Goal: Transaction & Acquisition: Purchase product/service

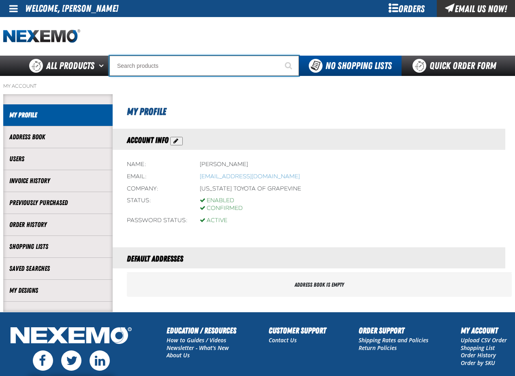
click at [185, 68] on input "Search" at bounding box center [205, 66] width 190 height 20
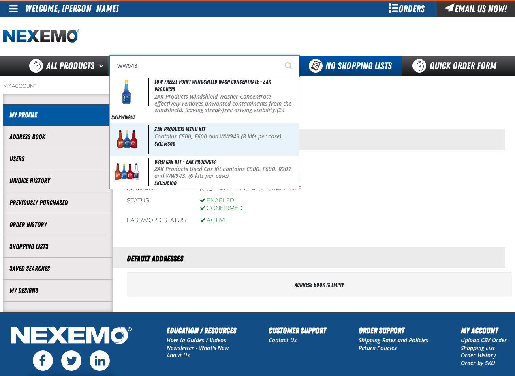
type input "WW943"
click at [279, 56] on button "Start Searching" at bounding box center [289, 66] width 20 height 20
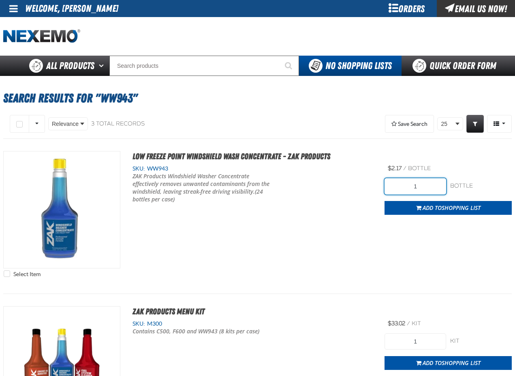
click at [427, 184] on input "1" at bounding box center [416, 186] width 62 height 16
type input "144"
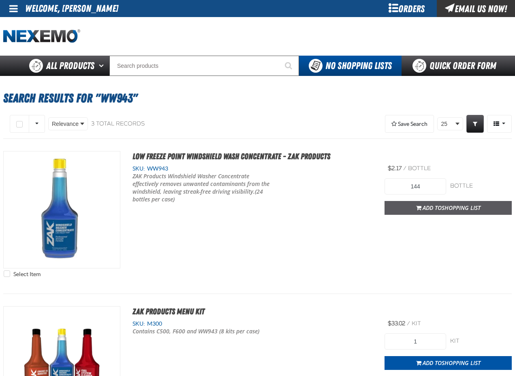
click at [426, 208] on span "Add to Shopping List" at bounding box center [452, 208] width 58 height 8
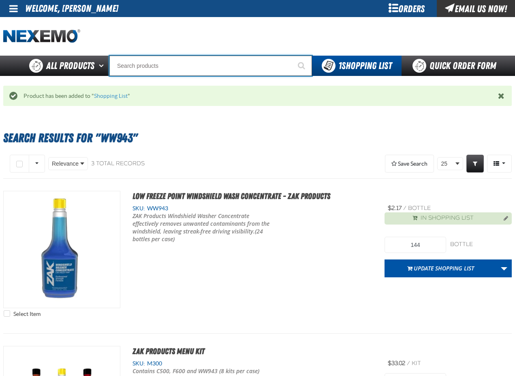
click at [147, 62] on input "Search" at bounding box center [211, 66] width 203 height 20
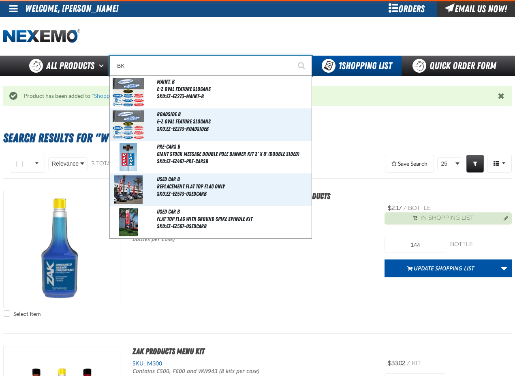
type input "BK1"
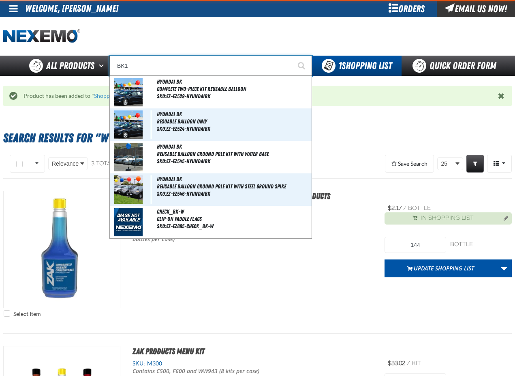
type input "BK1 Bearkat Safety Glasses (Pack of 1)"
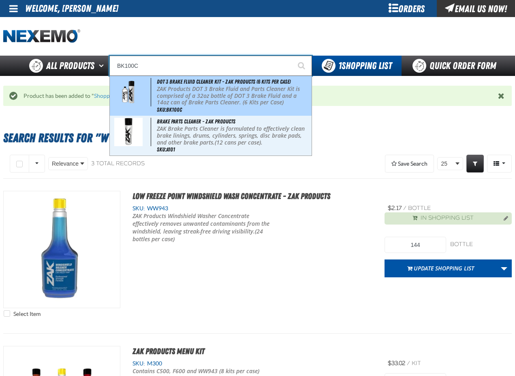
click at [188, 97] on p "ZAK Products DOT 3 Brake Fluid and Parts Cleaner Kit is comprised of a 32oz bot…" at bounding box center [233, 96] width 153 height 20
type input "DOT 3 Brake Fluid Cleaner Kit - ZAK Products (6 Kits per Case)"
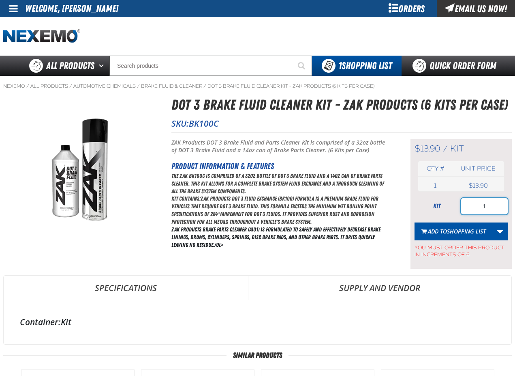
click at [493, 204] on input "1" at bounding box center [485, 206] width 47 height 16
type input "36"
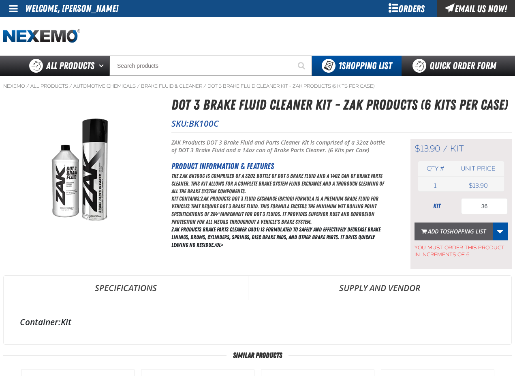
click at [440, 230] on span "Add to Shopping List" at bounding box center [457, 231] width 58 height 8
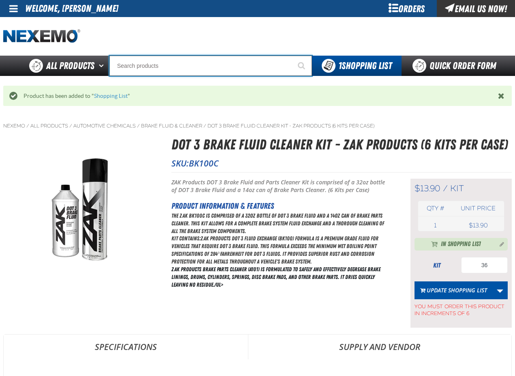
click at [179, 69] on input "Search" at bounding box center [211, 66] width 203 height 20
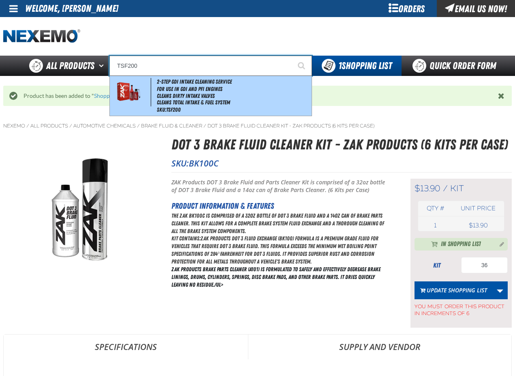
click at [192, 85] on div "2-Step GDI Intake Cleaning Service For Use in GDI and PFI Engines Cleans Dirty …" at bounding box center [211, 96] width 202 height 40
type input "2-Step GDI Intake Cleaning Service"
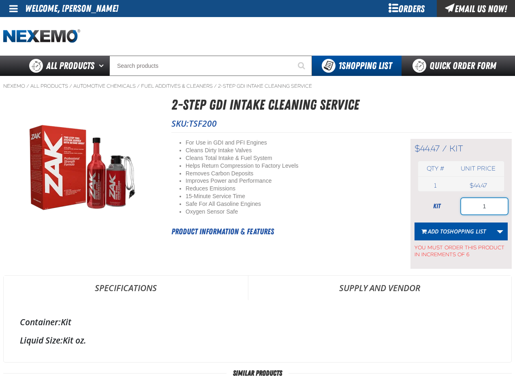
click at [488, 206] on input "1" at bounding box center [485, 206] width 47 height 16
type input "36"
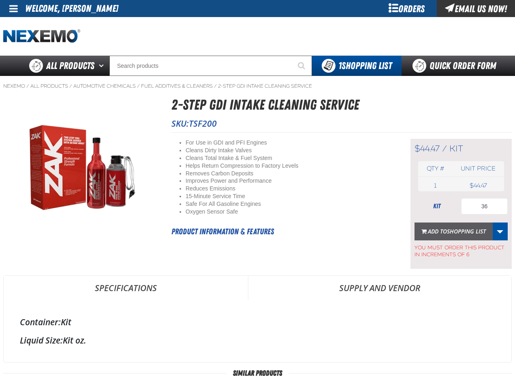
click at [464, 229] on span "Shopping List" at bounding box center [466, 231] width 39 height 8
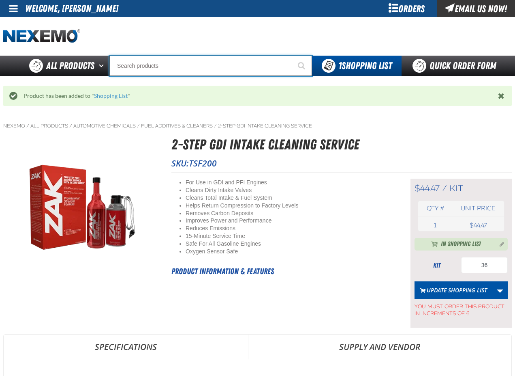
click at [137, 65] on input "Search" at bounding box center [211, 66] width 203 height 20
type input "UC"
type input "UC RED"
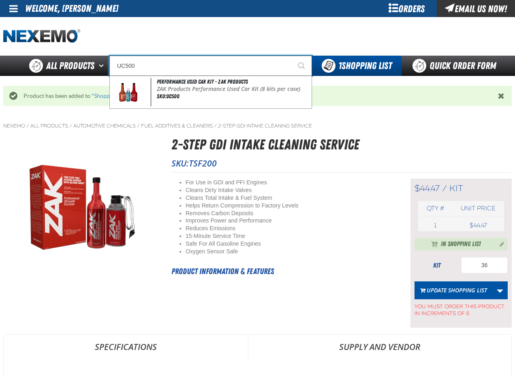
type input "UC500"
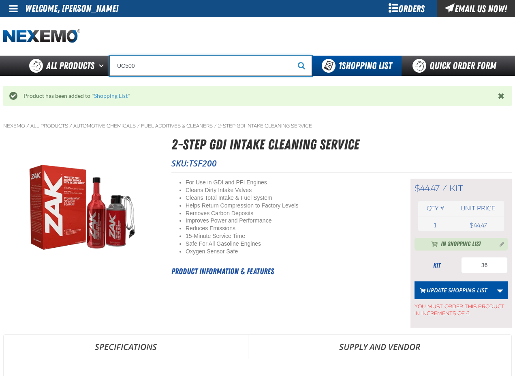
click at [166, 67] on input "UC500" at bounding box center [211, 66] width 203 height 20
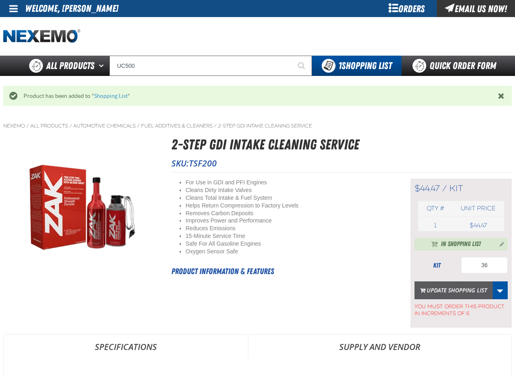
click at [460, 290] on button "Update Shopping List" at bounding box center [454, 290] width 78 height 18
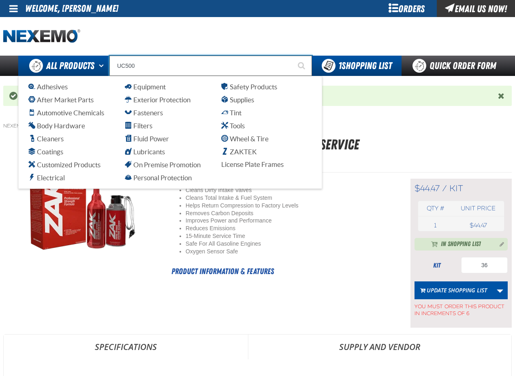
drag, startPoint x: 120, startPoint y: 64, endPoint x: 105, endPoint y: 64, distance: 14.2
click at [105, 64] on div "Back All Products Adhesives After Market Parts Automotive Chemicals Body Hardwa…" at bounding box center [257, 66] width 515 height 20
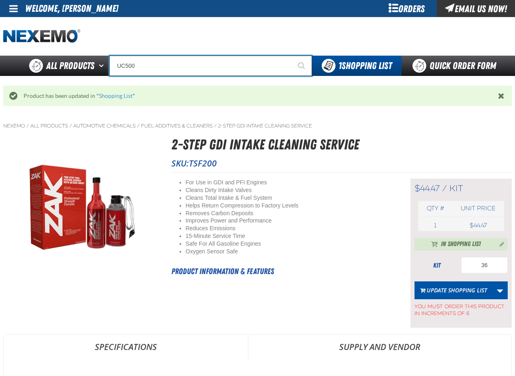
click at [166, 68] on input "UC500" at bounding box center [211, 66] width 203 height 20
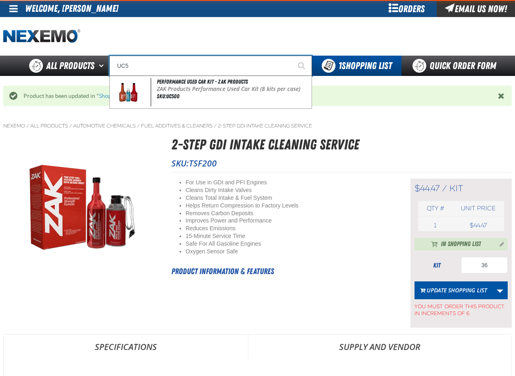
type input "UC"
type input "UC RED"
type input "U"
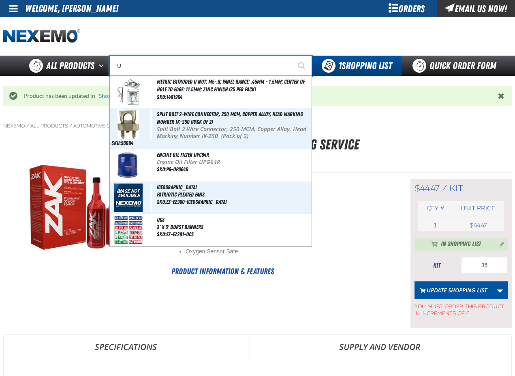
type input "UC"
type input "UC RED"
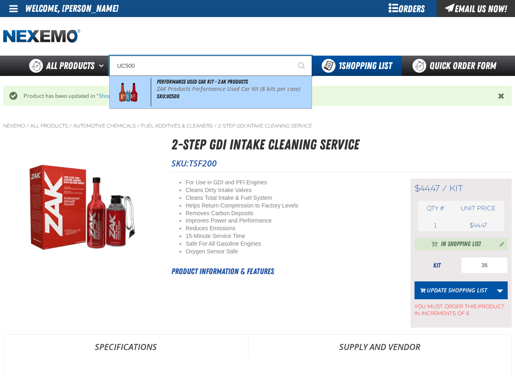
click at [171, 86] on p "ZAK Products Performance Used Car Kit (8 kits per case)" at bounding box center [233, 89] width 153 height 7
type input "Performance Used Car Kit - ZAK Products"
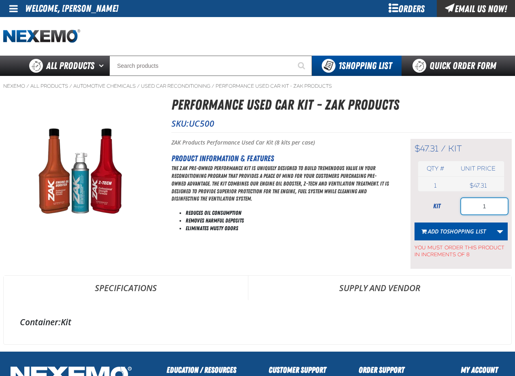
click at [496, 208] on input "1" at bounding box center [485, 206] width 47 height 16
type input "80"
click at [458, 228] on span "Shopping List" at bounding box center [466, 231] width 39 height 8
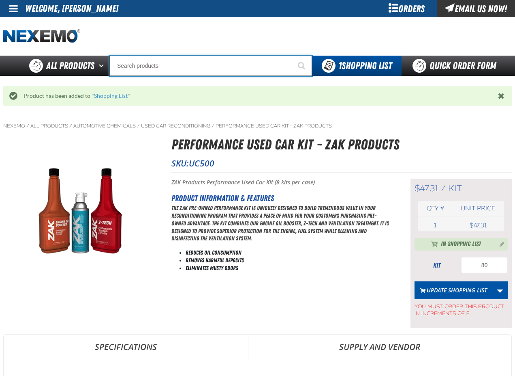
click at [150, 62] on input "Search" at bounding box center [211, 66] width 203 height 20
type input "P"
type input "Perfect P Series 0.25-ounce Lead Wheel Weight"
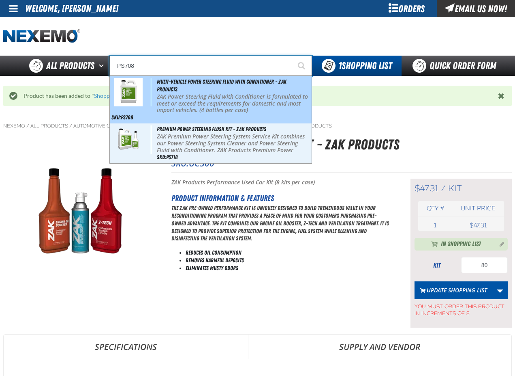
click at [193, 101] on p "ZAK Power Steering Fluid with Conditioner is formulated to meet or exceed the r…" at bounding box center [233, 103] width 153 height 20
type input "Multi-Vehicle Power Steering Fluid with Conditioner - ZAK Products"
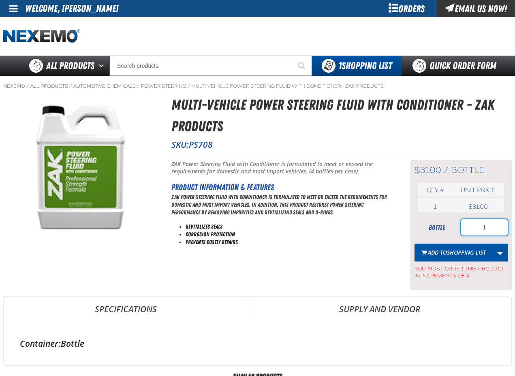
click at [491, 230] on input "1" at bounding box center [485, 227] width 47 height 16
type input "8"
click at [439, 253] on span "Add to Shopping List" at bounding box center [457, 252] width 58 height 8
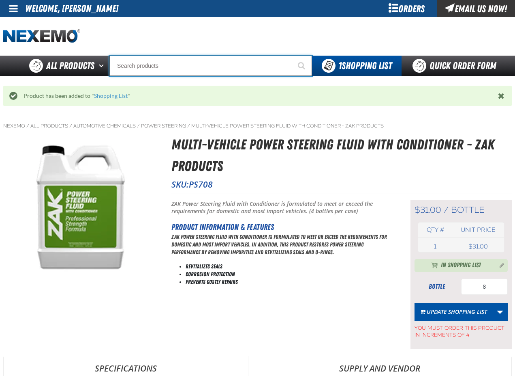
click at [144, 68] on input "Search" at bounding box center [211, 66] width 203 height 20
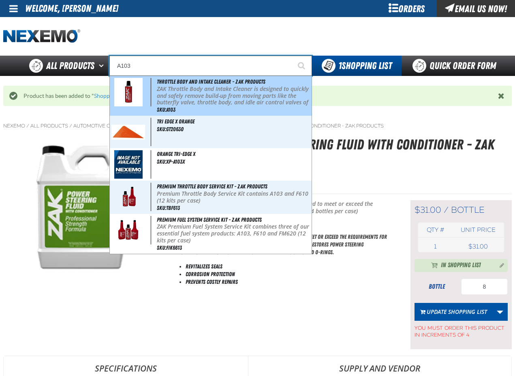
click at [182, 91] on p "ZAK Throttle Body and Intake Cleaner is designed to quickly and safely remove b…" at bounding box center [233, 103] width 153 height 34
type input "Throttle Body and Intake Cleaner - ZAK Products"
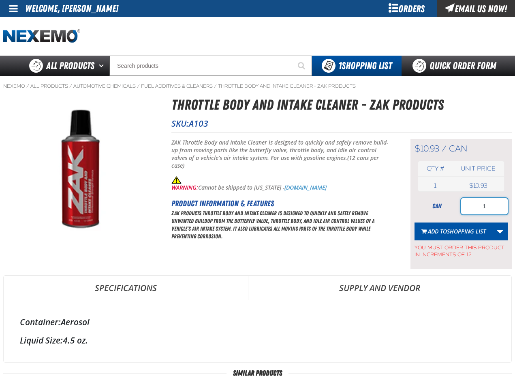
click at [492, 206] on input "1" at bounding box center [485, 206] width 47 height 16
type input "24"
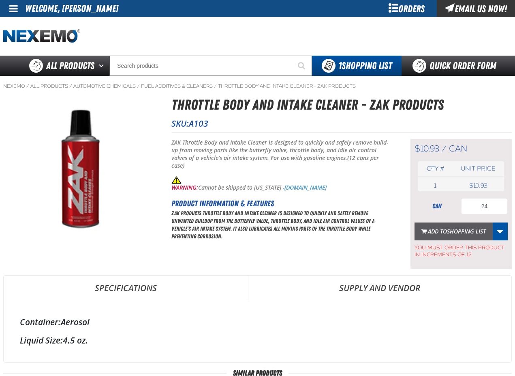
click at [468, 228] on span "Shopping List" at bounding box center [466, 231] width 39 height 8
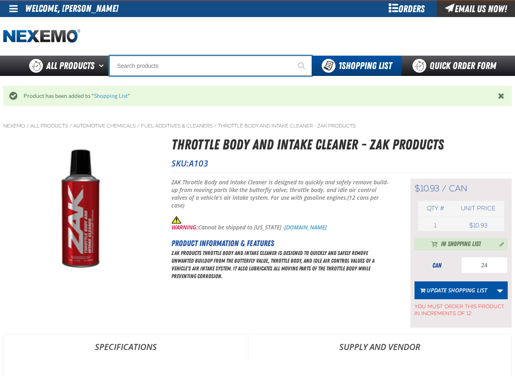
click at [152, 67] on input "Search" at bounding box center [211, 66] width 203 height 20
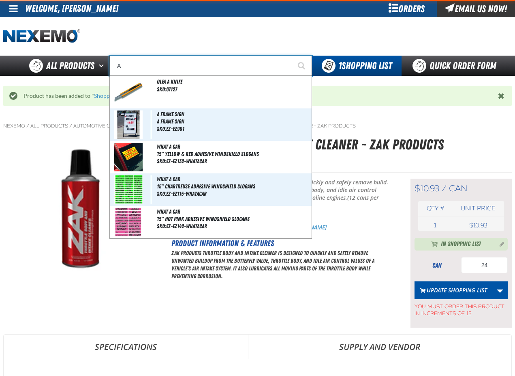
type input "AC"
type input "AC Power Booster - ZAK Products"
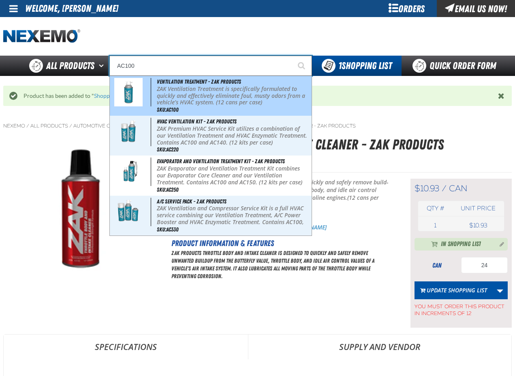
click at [183, 99] on p "ZAK Ventilation Treatment is specifically formulated to quickly and effectively…" at bounding box center [233, 96] width 153 height 20
type input "Ventilation Treatment - ZAK Products"
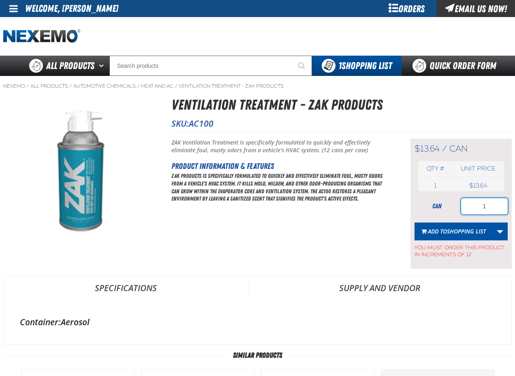
click at [487, 210] on input "1" at bounding box center [485, 206] width 47 height 16
type input "12"
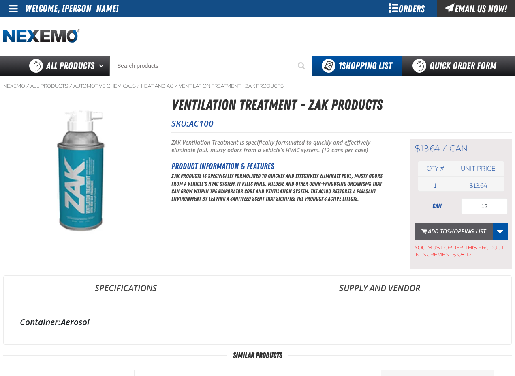
click at [457, 227] on span "Shopping List" at bounding box center [466, 231] width 39 height 8
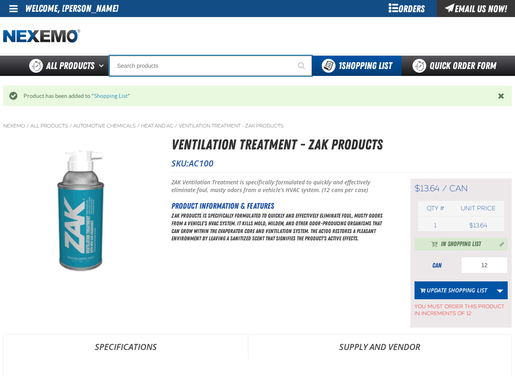
click at [140, 66] on input "Search" at bounding box center [211, 66] width 203 height 20
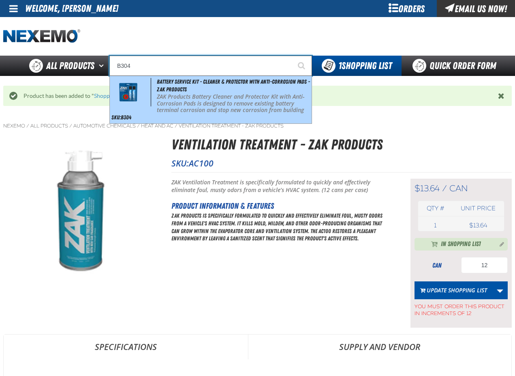
click at [170, 89] on span "Battery Service Kit - Cleaner & Protector with Anti-Corrosion Pads - ZAK Produc…" at bounding box center [233, 85] width 153 height 14
type input "Battery Service Kit - Cleaner & Protector with Anti-Corrosion Pads - ZAK Produc…"
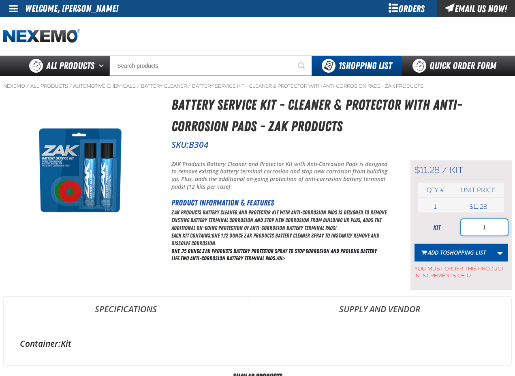
click at [492, 219] on input "1" at bounding box center [485, 227] width 47 height 16
type input "36"
click at [459, 249] on span "Shopping List" at bounding box center [466, 252] width 39 height 8
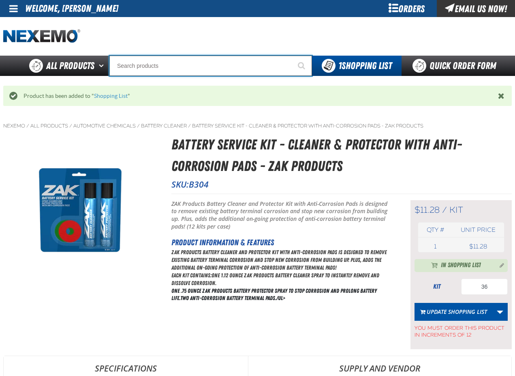
click at [172, 71] on input "Search" at bounding box center [211, 66] width 203 height 20
type input "C"
type input "C Alkaline Battery 1.5 Volt (12 per pack)"
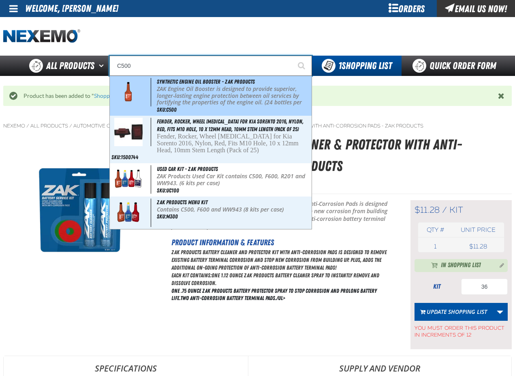
click at [185, 103] on p "ZAK Engine Oil Booster is designed to provide superior, longer-lasting engine p…" at bounding box center [233, 99] width 153 height 27
type input "Synthetic Engine Oil Booster - ZAK Products"
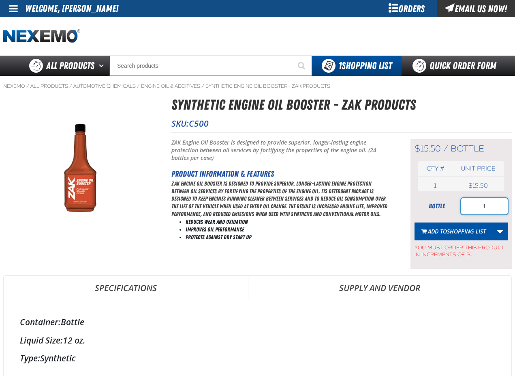
click at [488, 209] on input "1" at bounding box center [485, 206] width 47 height 16
type input "240"
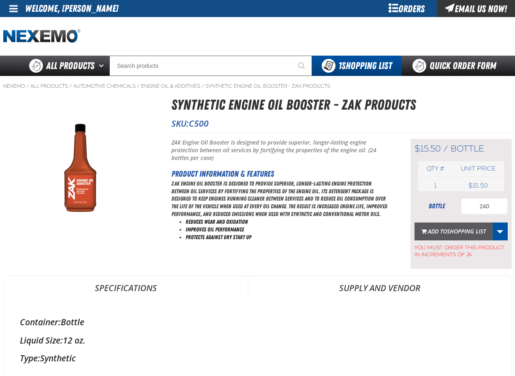
click at [456, 233] on span "Shopping List" at bounding box center [466, 231] width 39 height 8
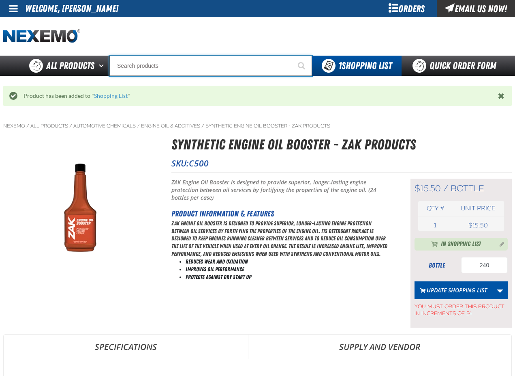
click at [126, 68] on input "Search" at bounding box center [211, 66] width 203 height 20
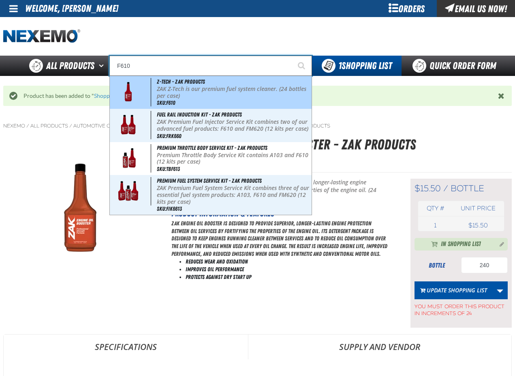
click at [165, 90] on p "ZAK Z-Tech is our premium fuel system cleaner. (24 bottles per case)" at bounding box center [233, 93] width 153 height 14
type input "Z-Tech - ZAK Products"
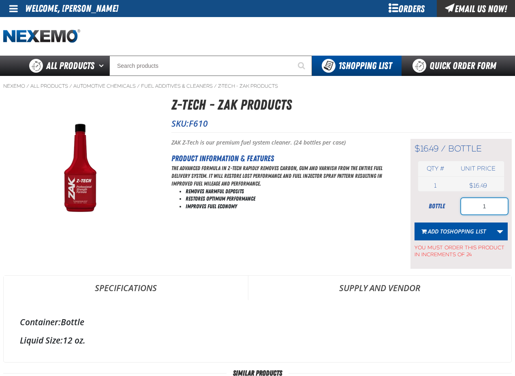
click at [488, 207] on input "1" at bounding box center [485, 206] width 47 height 16
type input "240"
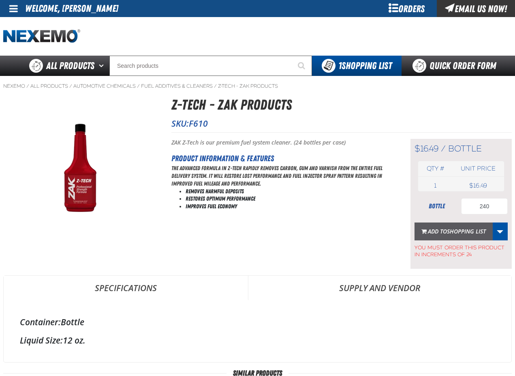
click at [445, 231] on span "Add to Shopping List" at bounding box center [457, 231] width 58 height 8
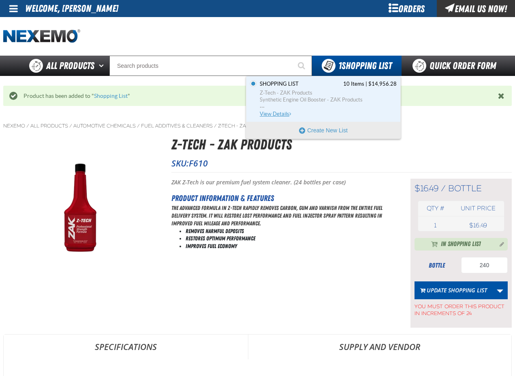
click at [288, 98] on span "Synthetic Engine Oil Booster - ZAK Products" at bounding box center [328, 99] width 137 height 7
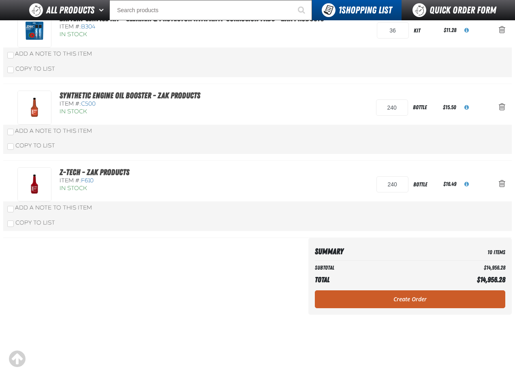
scroll to position [689, 0]
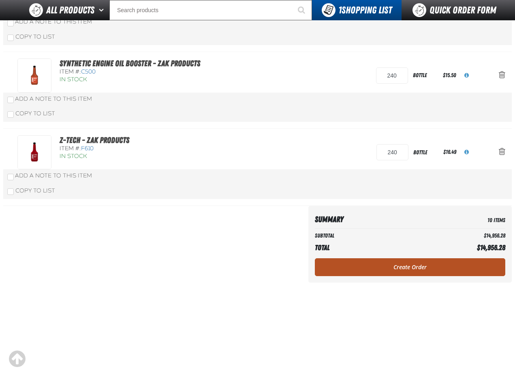
click at [409, 270] on link "Create Order" at bounding box center [410, 267] width 191 height 18
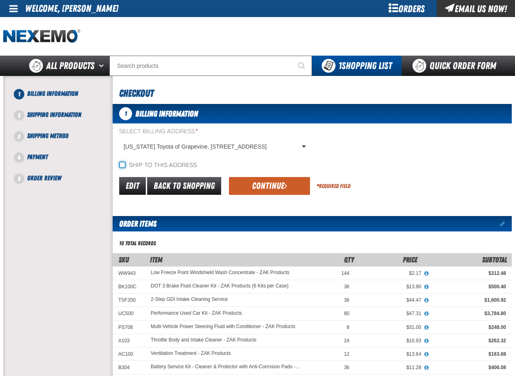
click at [123, 164] on input "Ship to this address" at bounding box center [122, 164] width 6 height 6
checkbox input "true"
click at [261, 183] on button "Continue" at bounding box center [269, 186] width 81 height 18
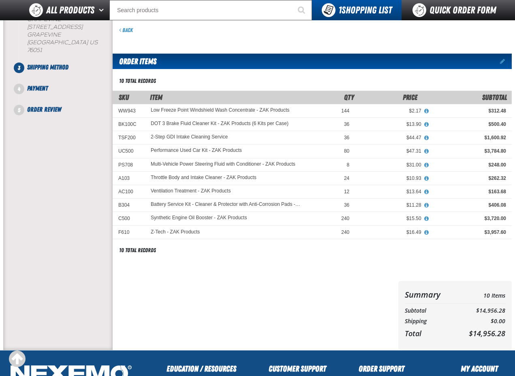
scroll to position [19, 0]
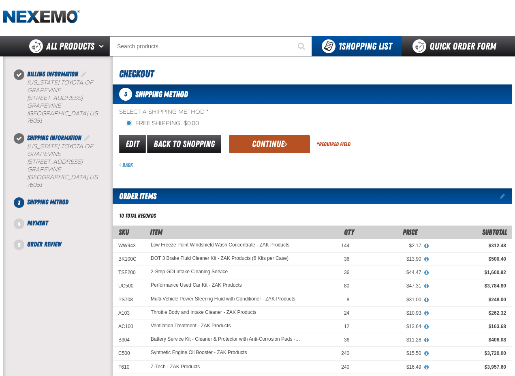
click at [272, 145] on button "Continue" at bounding box center [269, 144] width 81 height 18
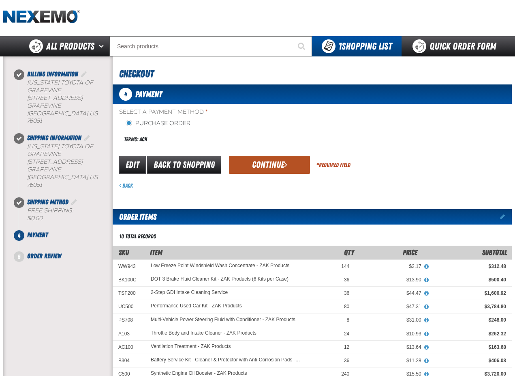
click at [277, 160] on button "Continue" at bounding box center [269, 165] width 81 height 18
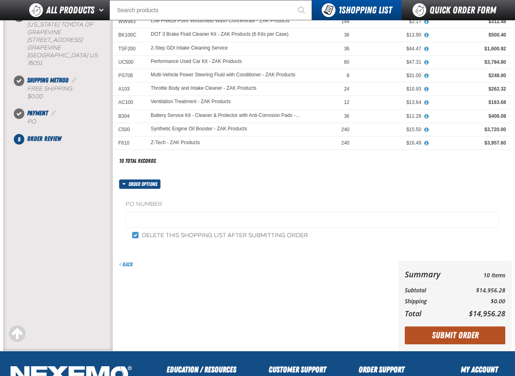
scroll to position [182, 0]
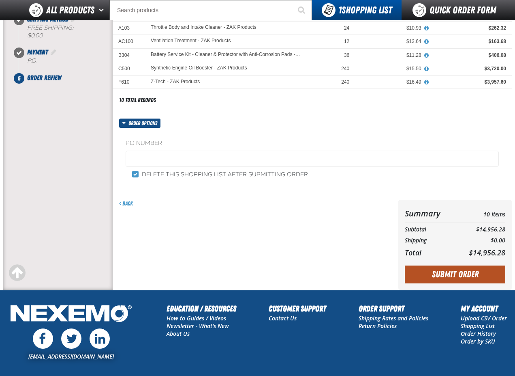
click at [447, 271] on button "Submit Order" at bounding box center [455, 274] width 101 height 18
